Goal: Task Accomplishment & Management: Manage account settings

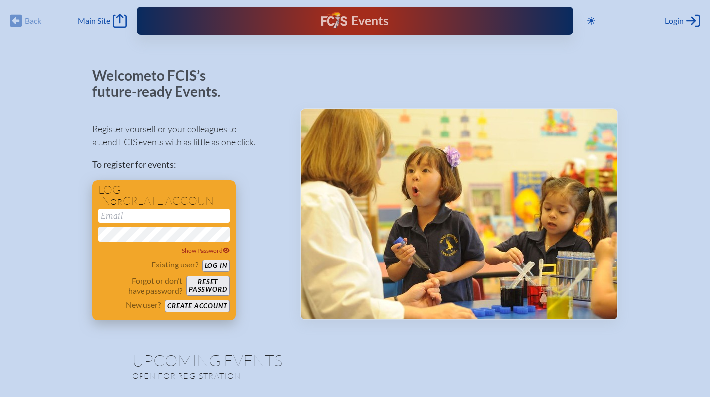
type input "[EMAIL_ADDRESS][DOMAIN_NAME]"
click at [220, 265] on button "Log in" at bounding box center [215, 265] width 27 height 12
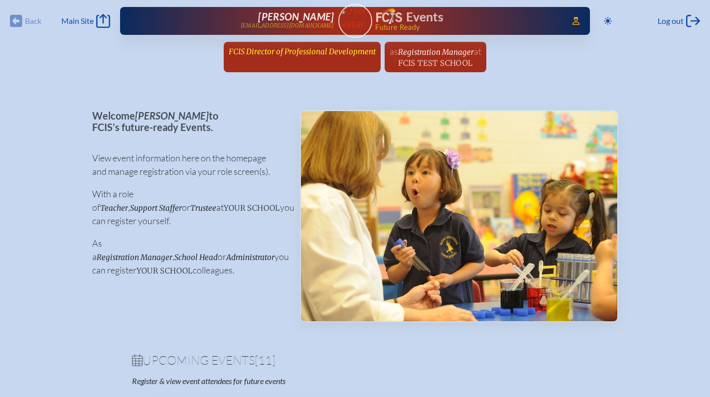
click at [304, 52] on span "FCIS Director of Professional Development" at bounding box center [302, 51] width 147 height 9
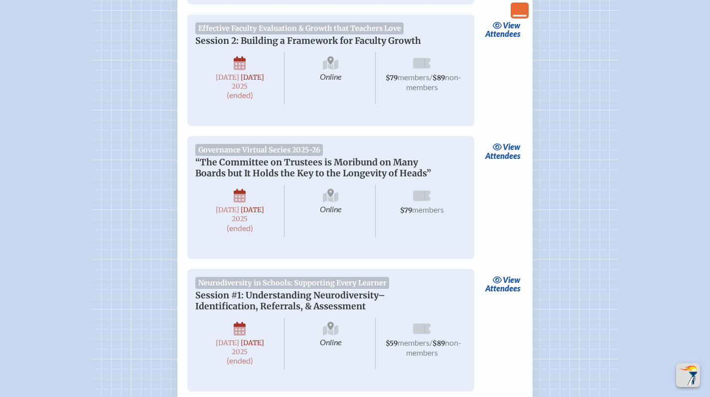
scroll to position [530, 0]
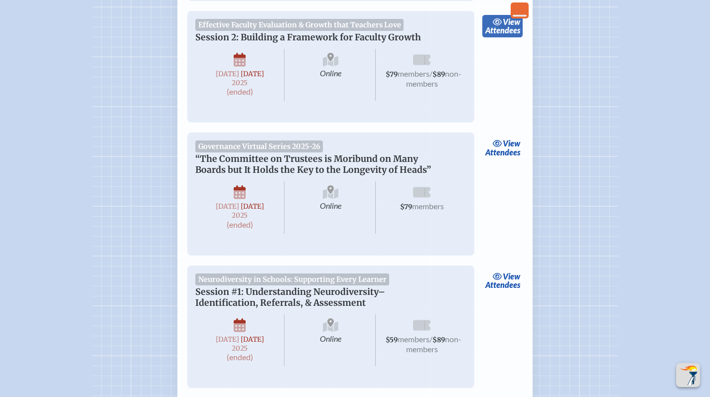
click at [509, 26] on span "view" at bounding box center [510, 21] width 17 height 9
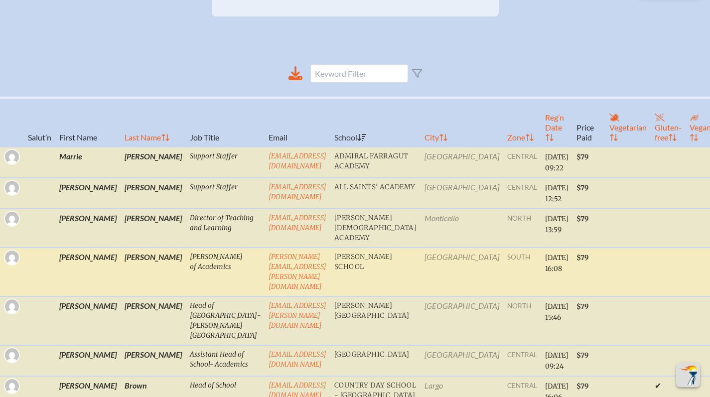
scroll to position [245, 0]
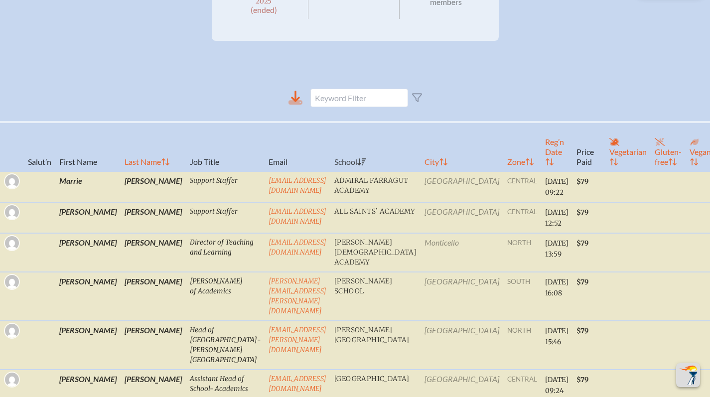
click at [299, 102] on icon at bounding box center [295, 96] width 9 height 11
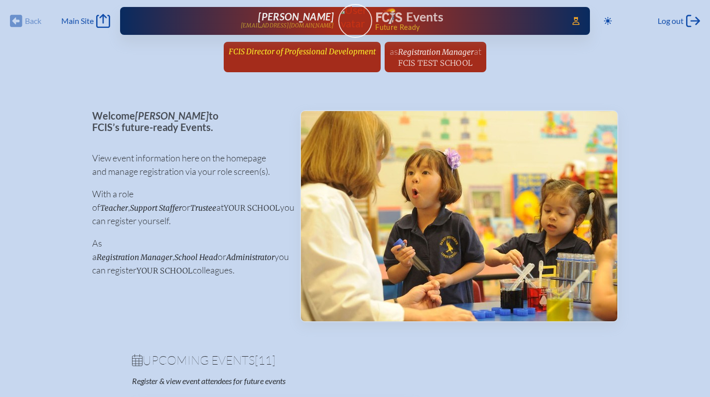
click at [336, 53] on span "FCIS Director of Professional Development" at bounding box center [302, 51] width 147 height 9
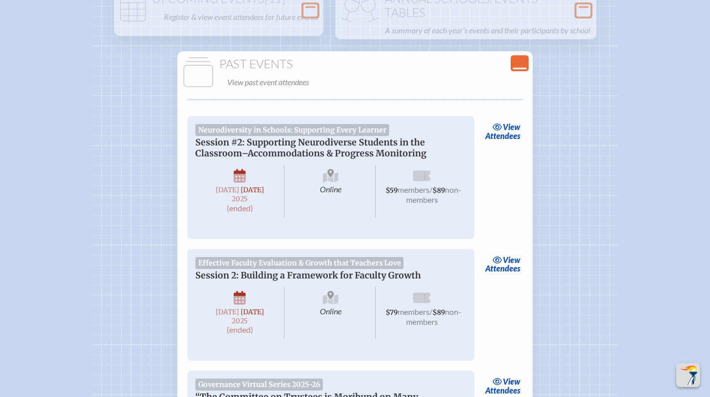
scroll to position [237, 0]
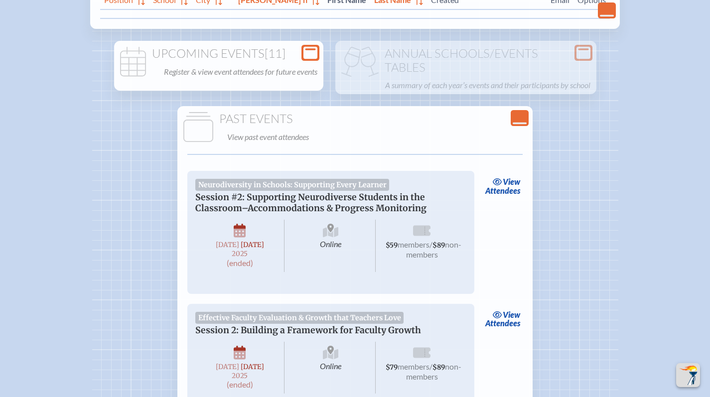
click at [317, 52] on icon at bounding box center [310, 53] width 14 height 12
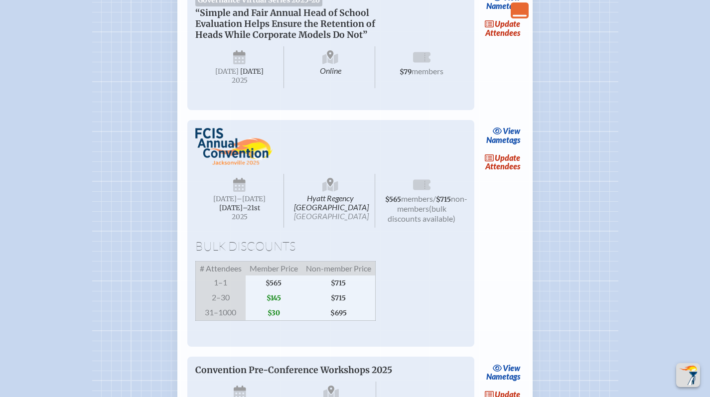
scroll to position [1024, 0]
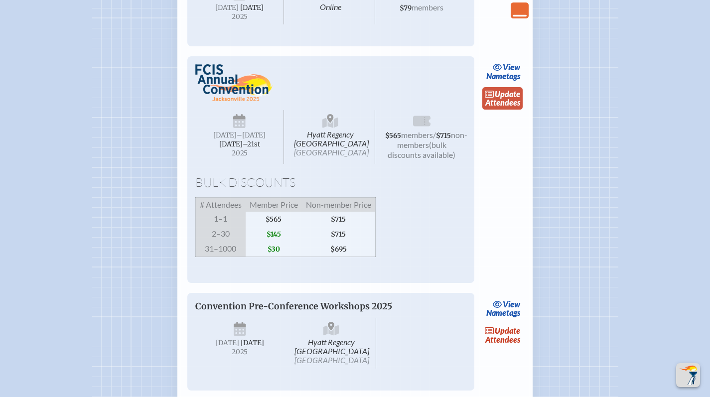
click at [501, 99] on span "update" at bounding box center [506, 93] width 25 height 9
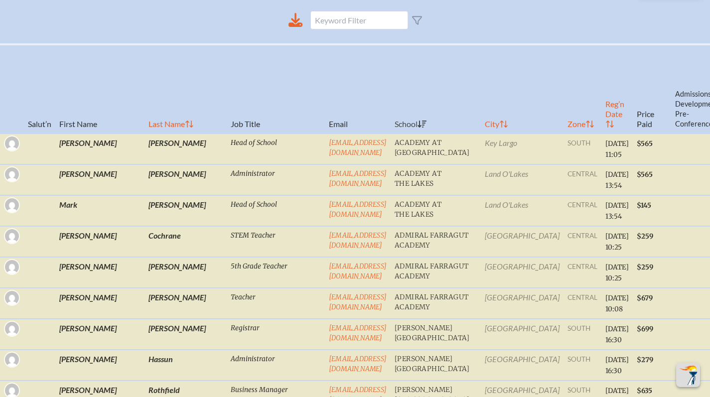
scroll to position [503, 0]
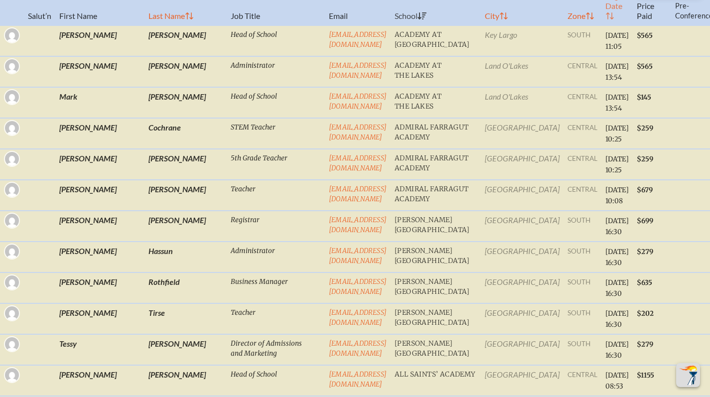
checkbox input "false"
checkbox input "true"
checkbox input "false"
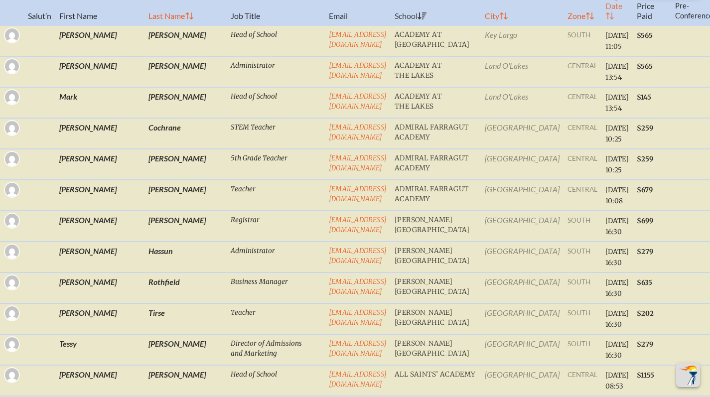
checkbox input "false"
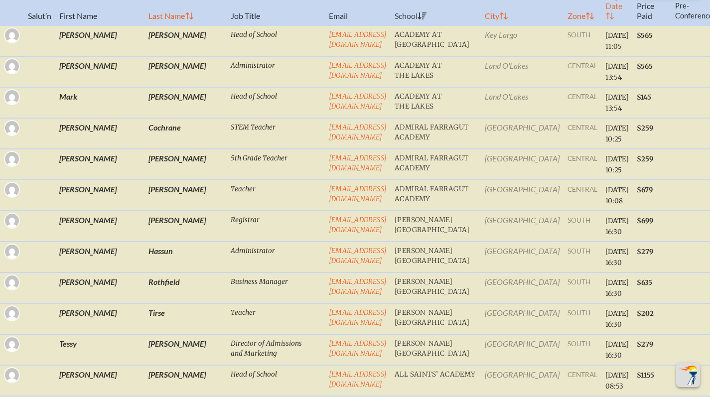
checkbox input "false"
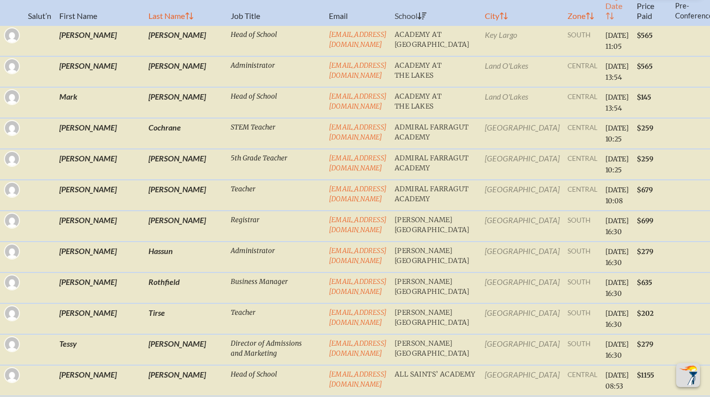
checkbox input "false"
checkbox input "true"
checkbox input "false"
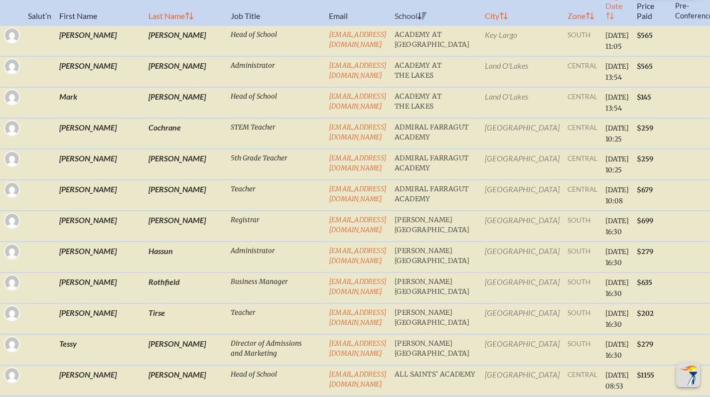
checkbox input "true"
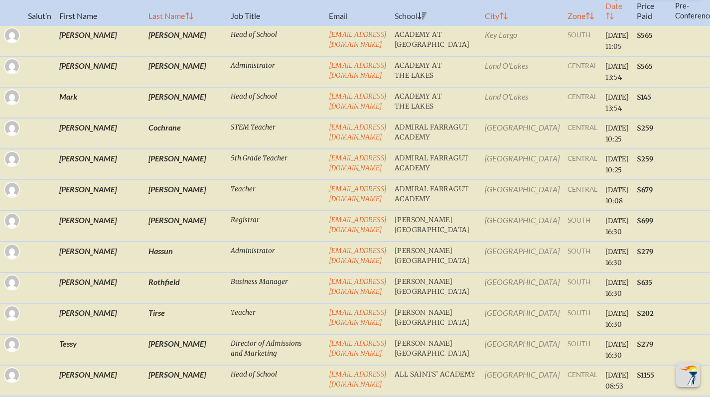
checkbox input "false"
checkbox input "true"
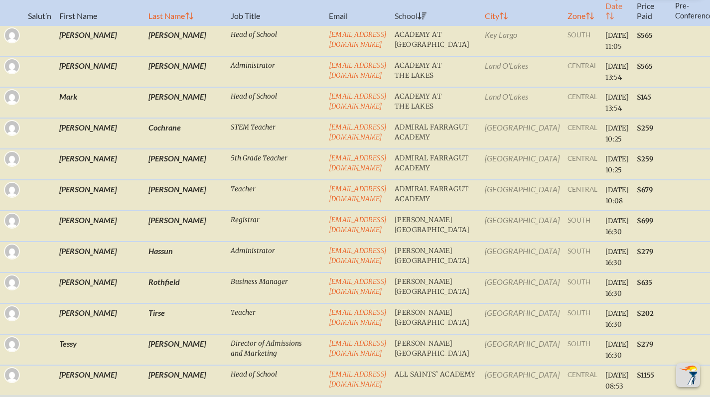
checkbox input "true"
checkbox input "false"
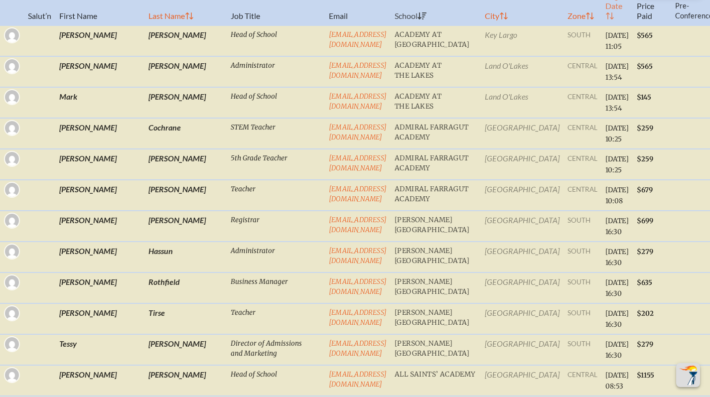
checkbox input "false"
checkbox input "true"
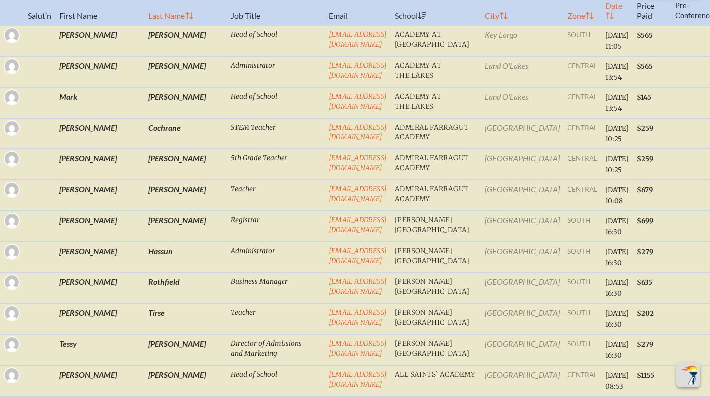
checkbox input "true"
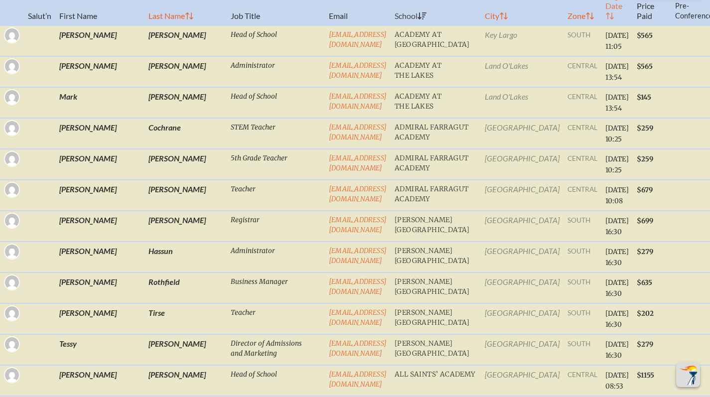
checkbox input "true"
checkbox input "false"
checkbox input "true"
checkbox input "false"
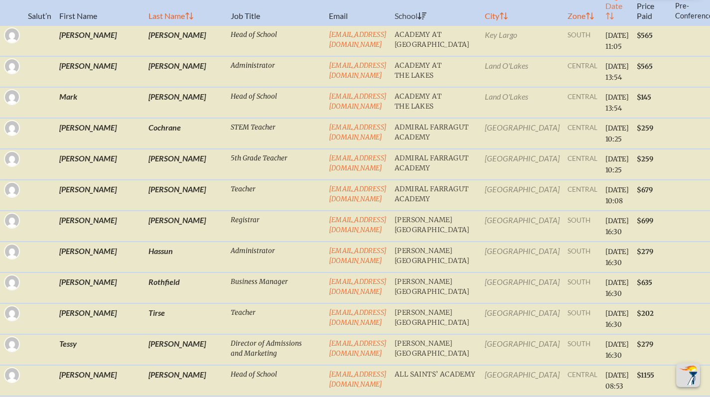
checkbox input "false"
checkbox input "true"
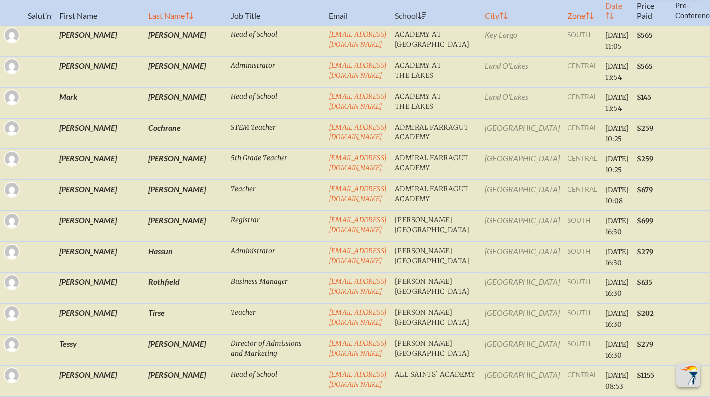
checkbox input "true"
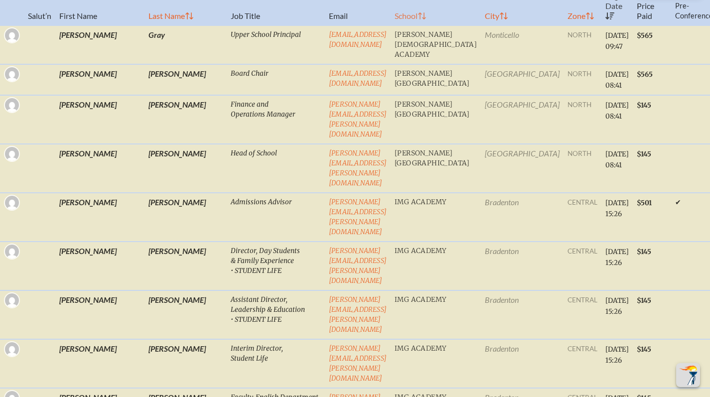
checkbox input "false"
checkbox input "true"
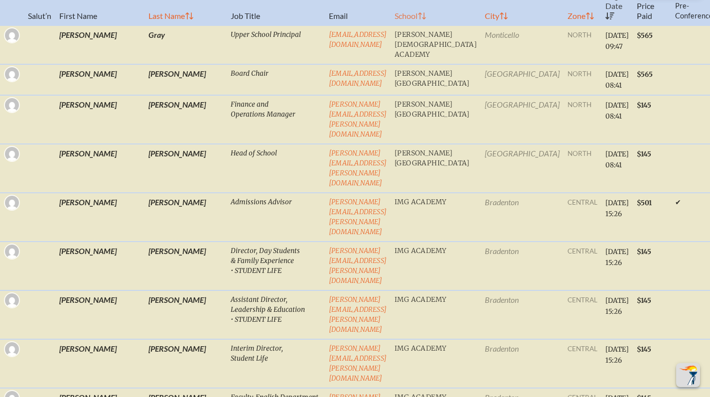
checkbox input "true"
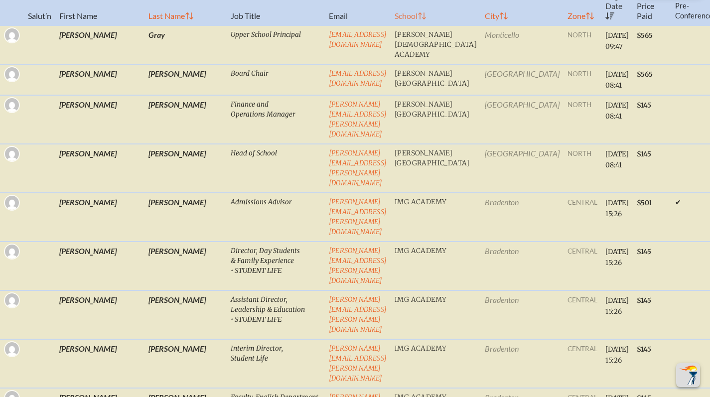
checkbox input "true"
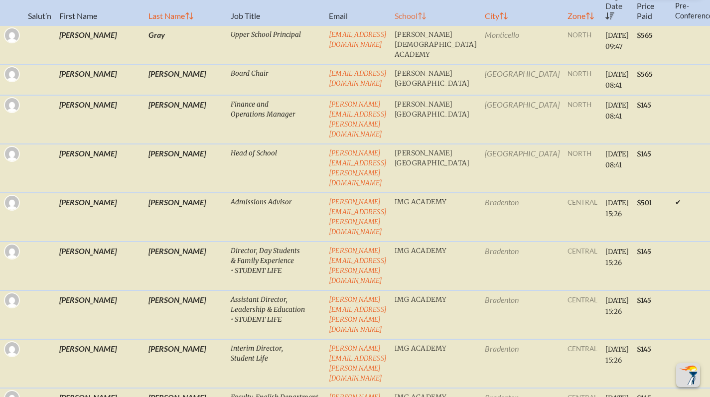
checkbox input "true"
checkbox input "false"
checkbox input "true"
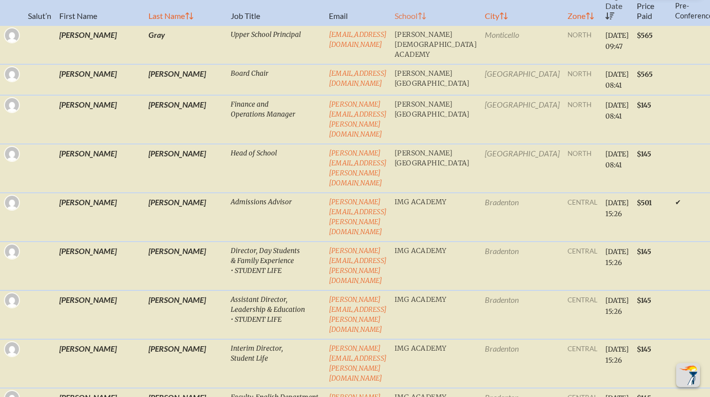
checkbox input "false"
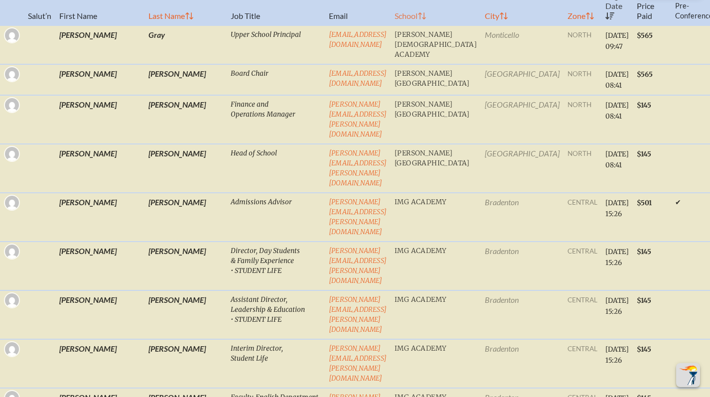
checkbox input "true"
checkbox input "false"
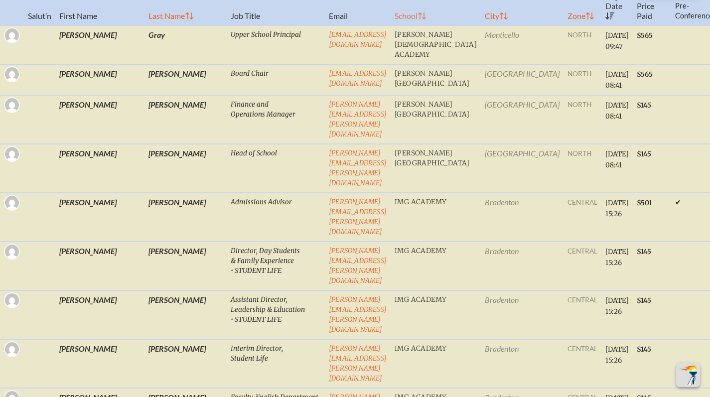
checkbox input "false"
checkbox input "true"
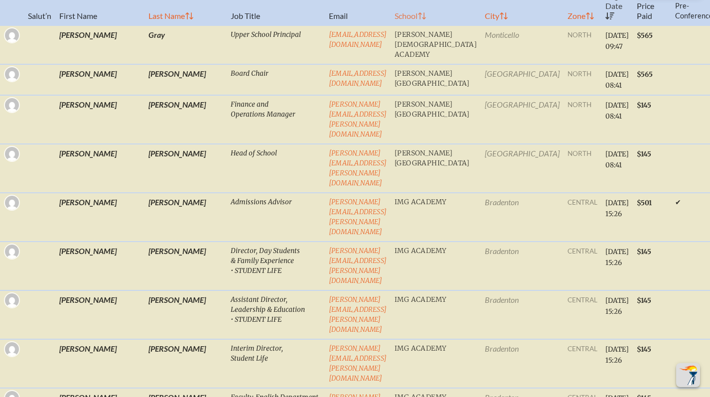
checkbox input "true"
checkbox input "false"
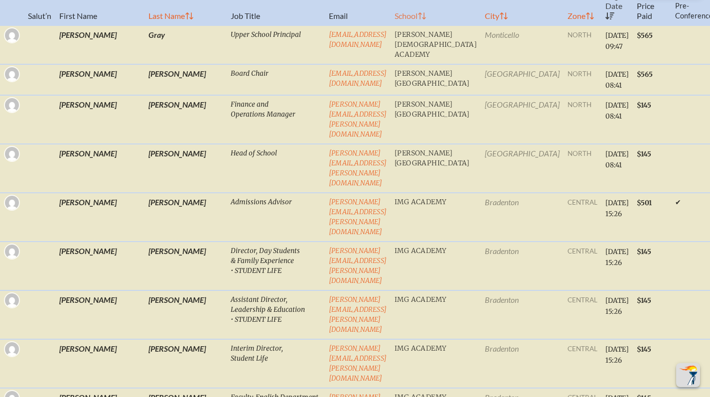
checkbox input "false"
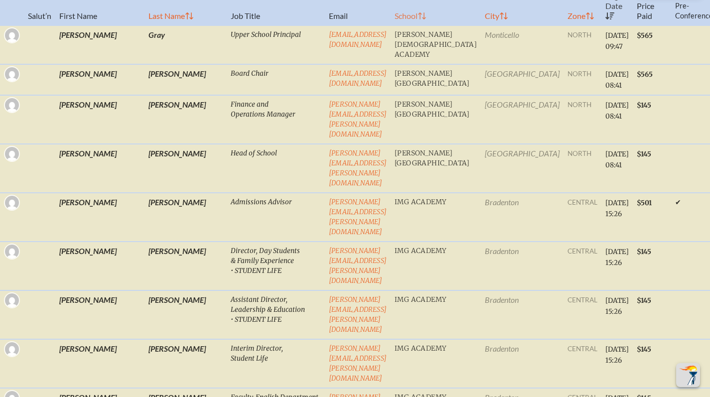
checkbox input "false"
checkbox input "true"
checkbox input "false"
checkbox input "true"
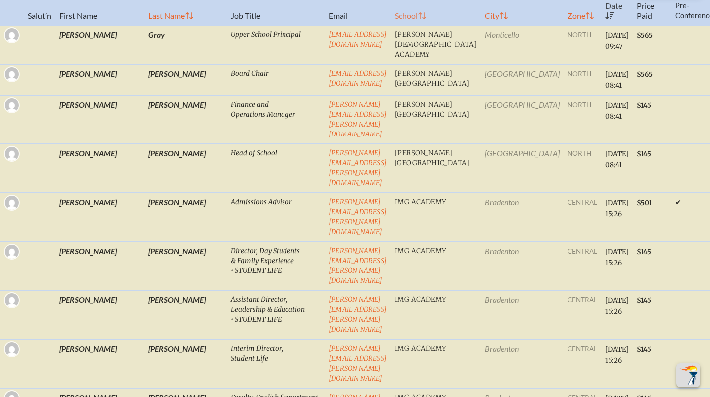
checkbox input "true"
checkbox input "false"
checkbox input "true"
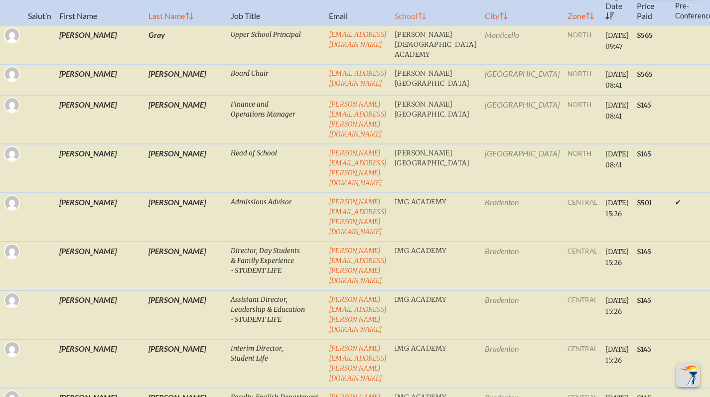
checkbox input "false"
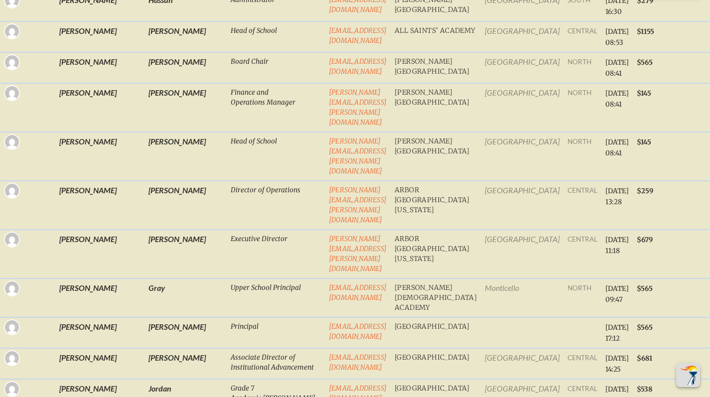
scroll to position [857, 0]
